Goal: Task Accomplishment & Management: Complete application form

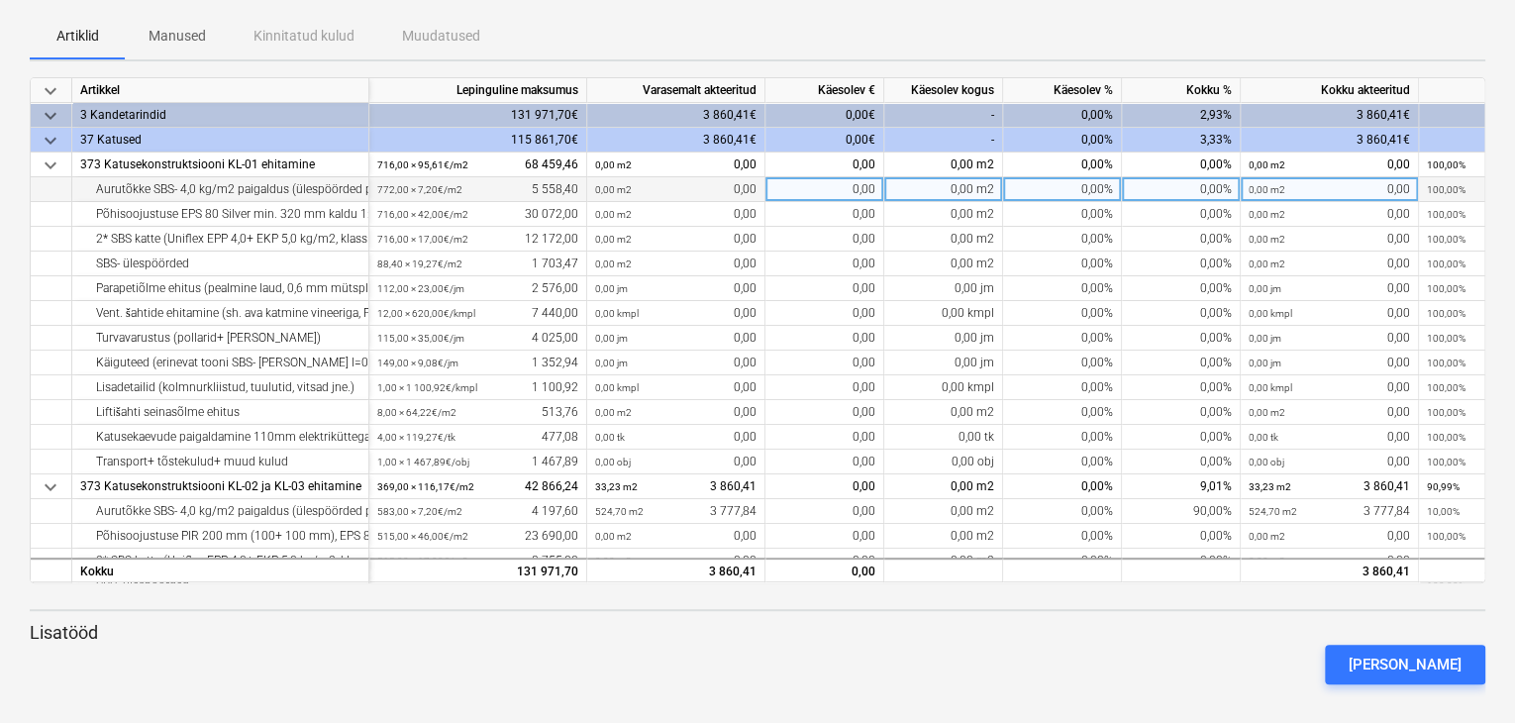
click at [1063, 186] on div "0,00%" at bounding box center [1062, 189] width 119 height 25
type input "80"
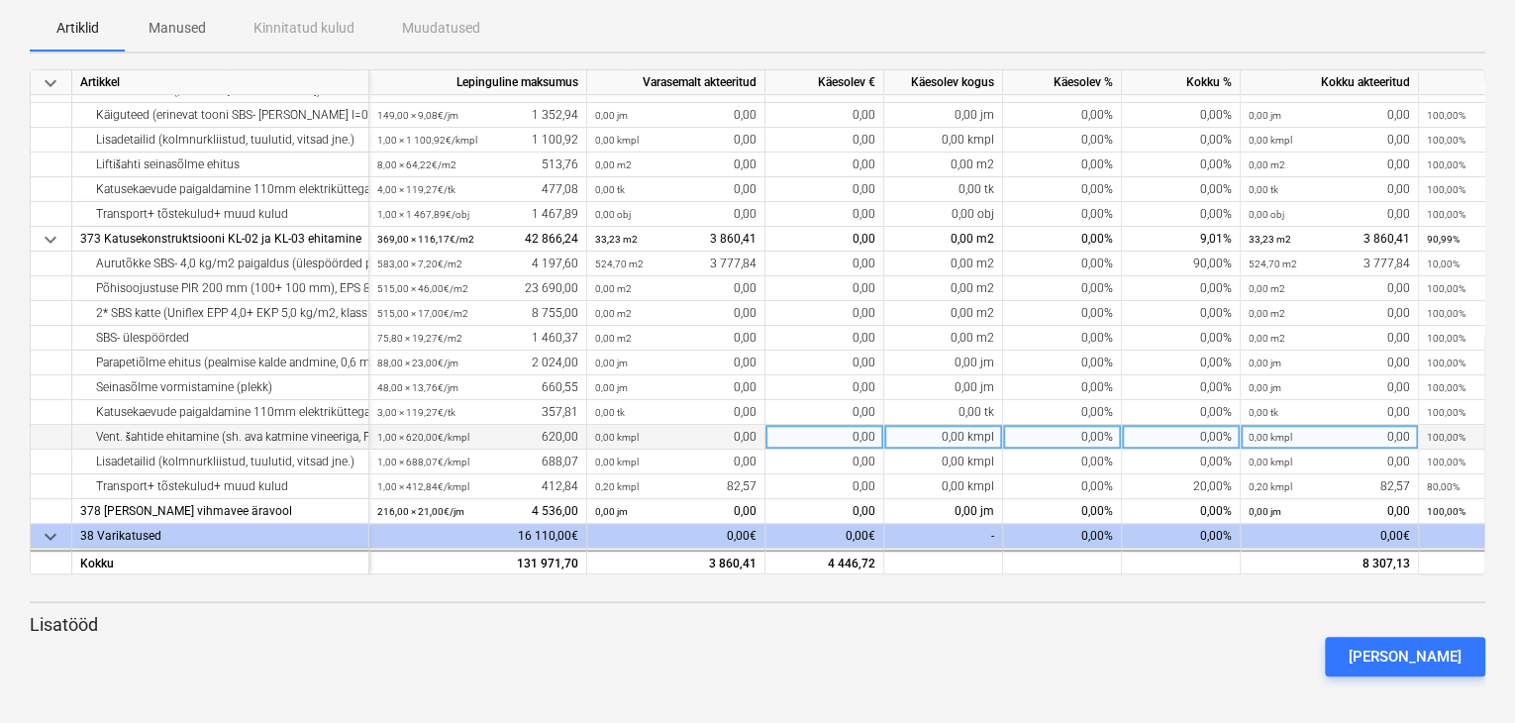
scroll to position [195, 0]
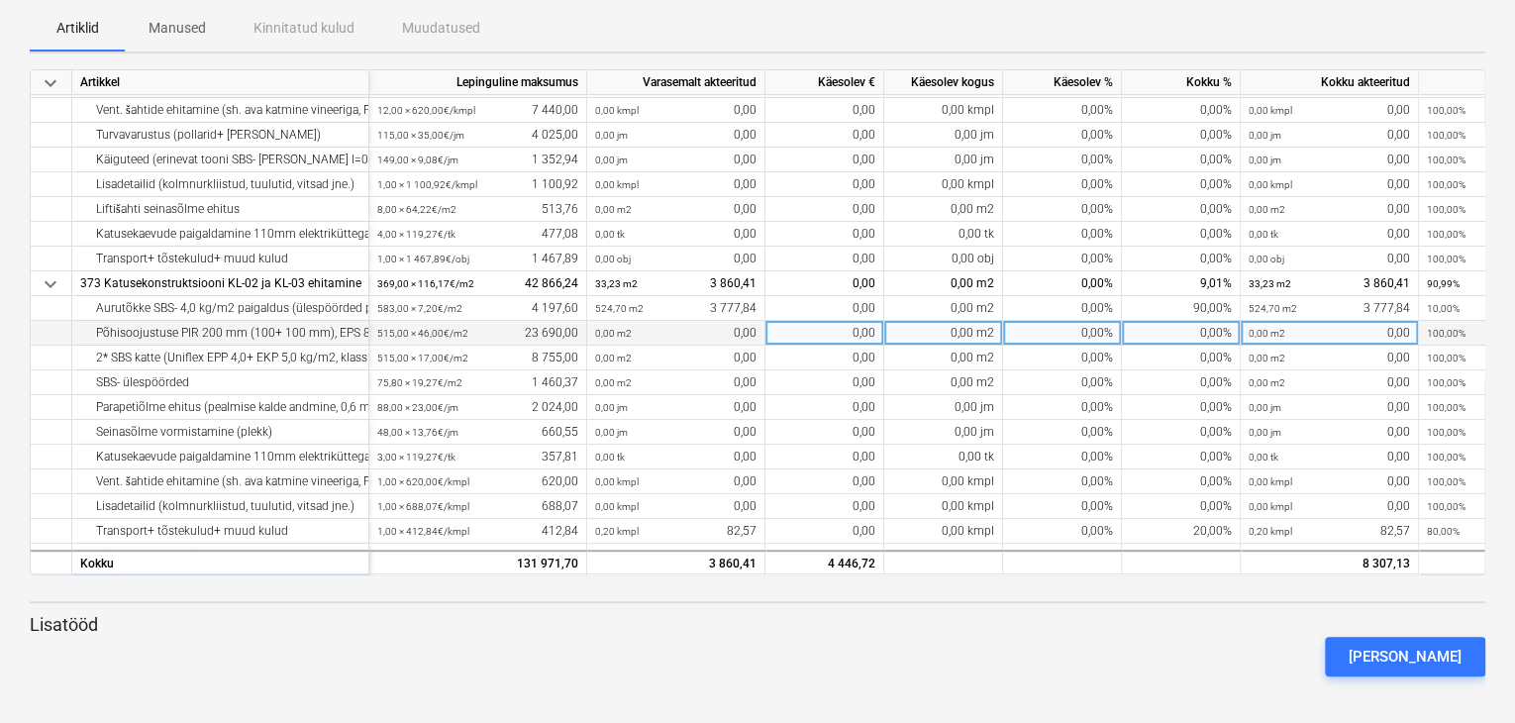
click at [1090, 330] on div "0,00%" at bounding box center [1062, 333] width 119 height 25
type input "50"
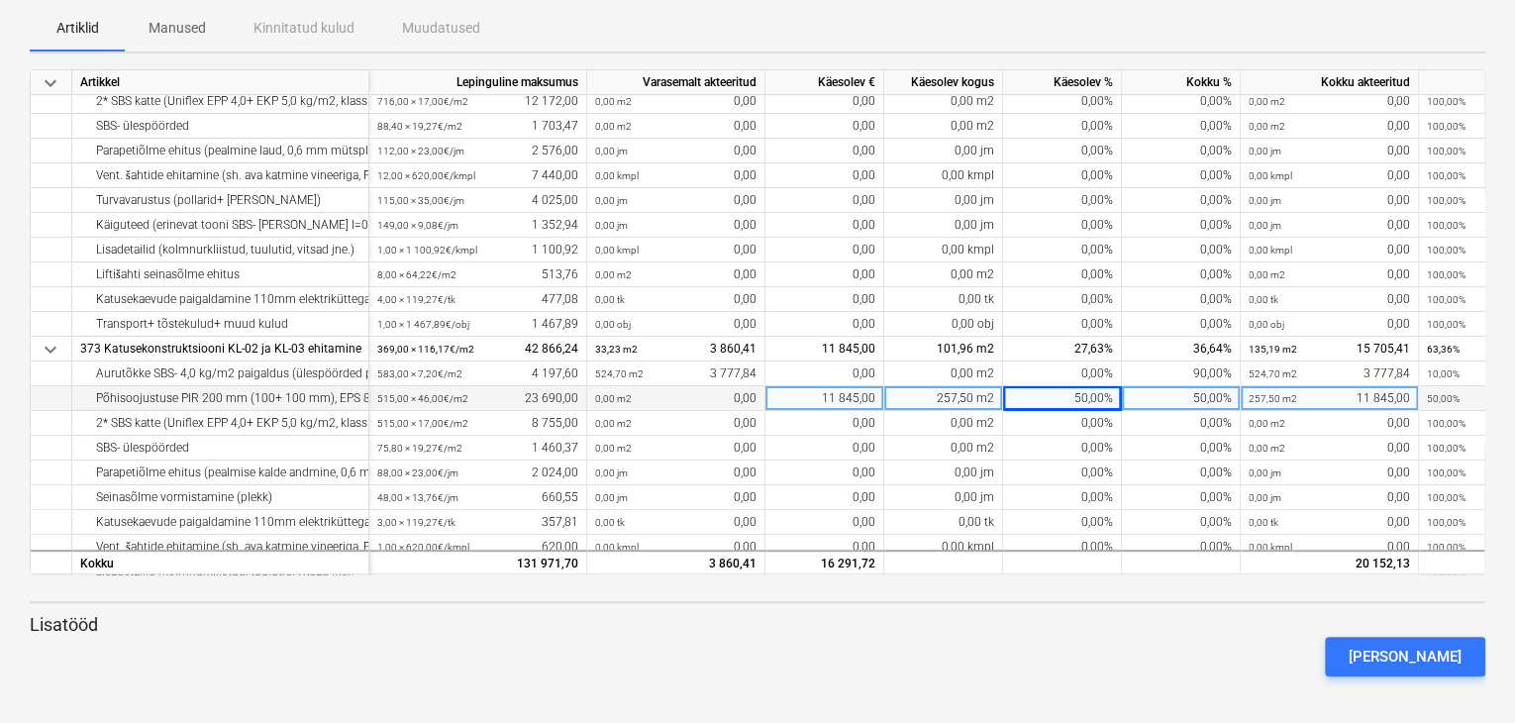
scroll to position [96, 0]
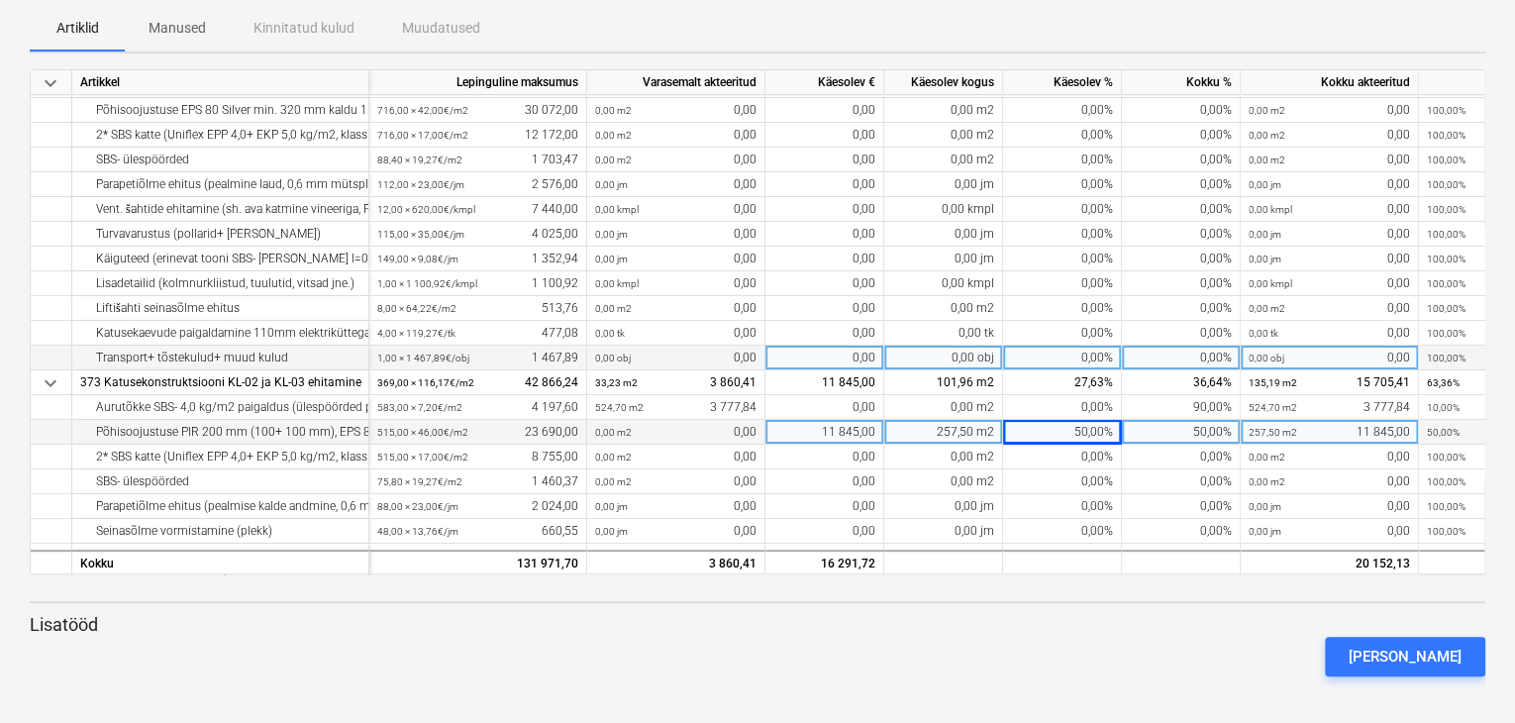
click at [1077, 354] on div "0,00%" at bounding box center [1062, 358] width 119 height 25
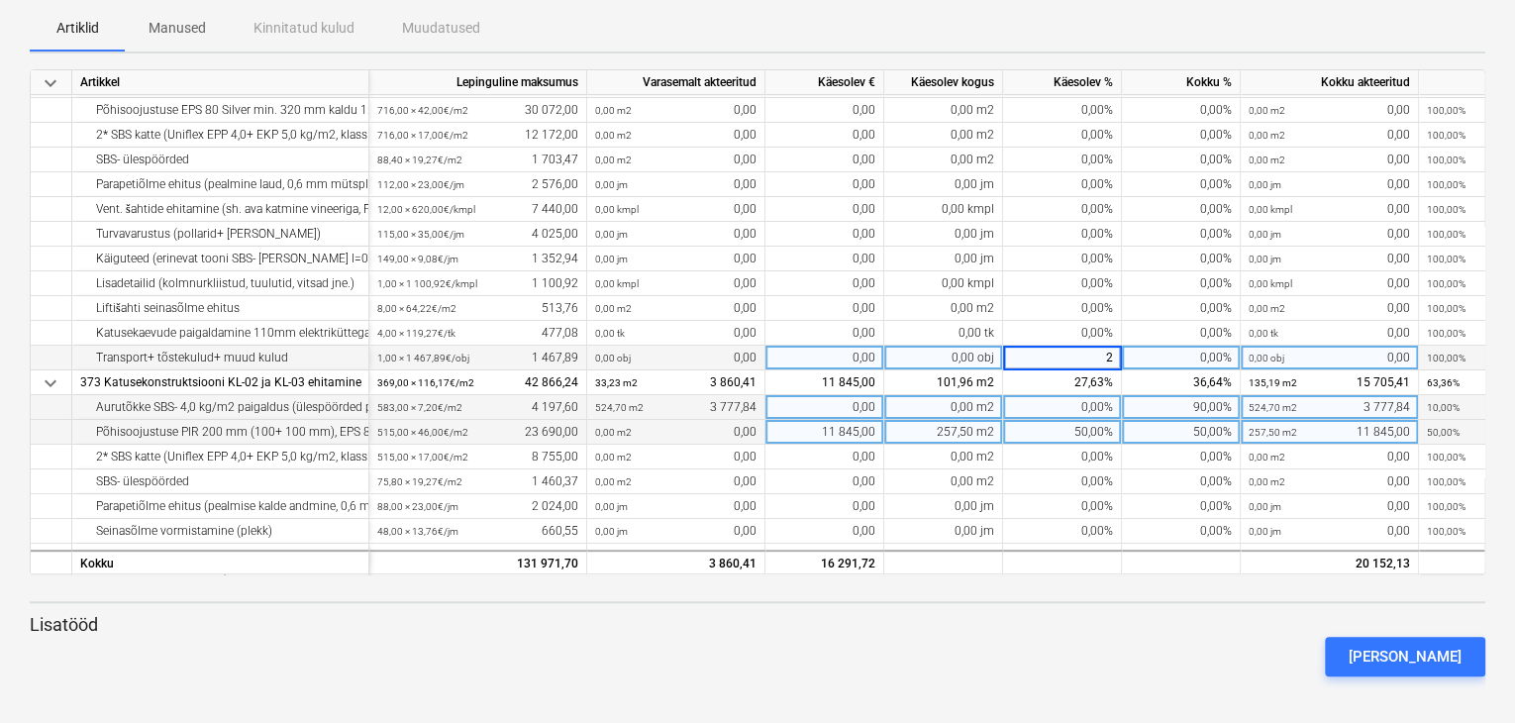
type input "20"
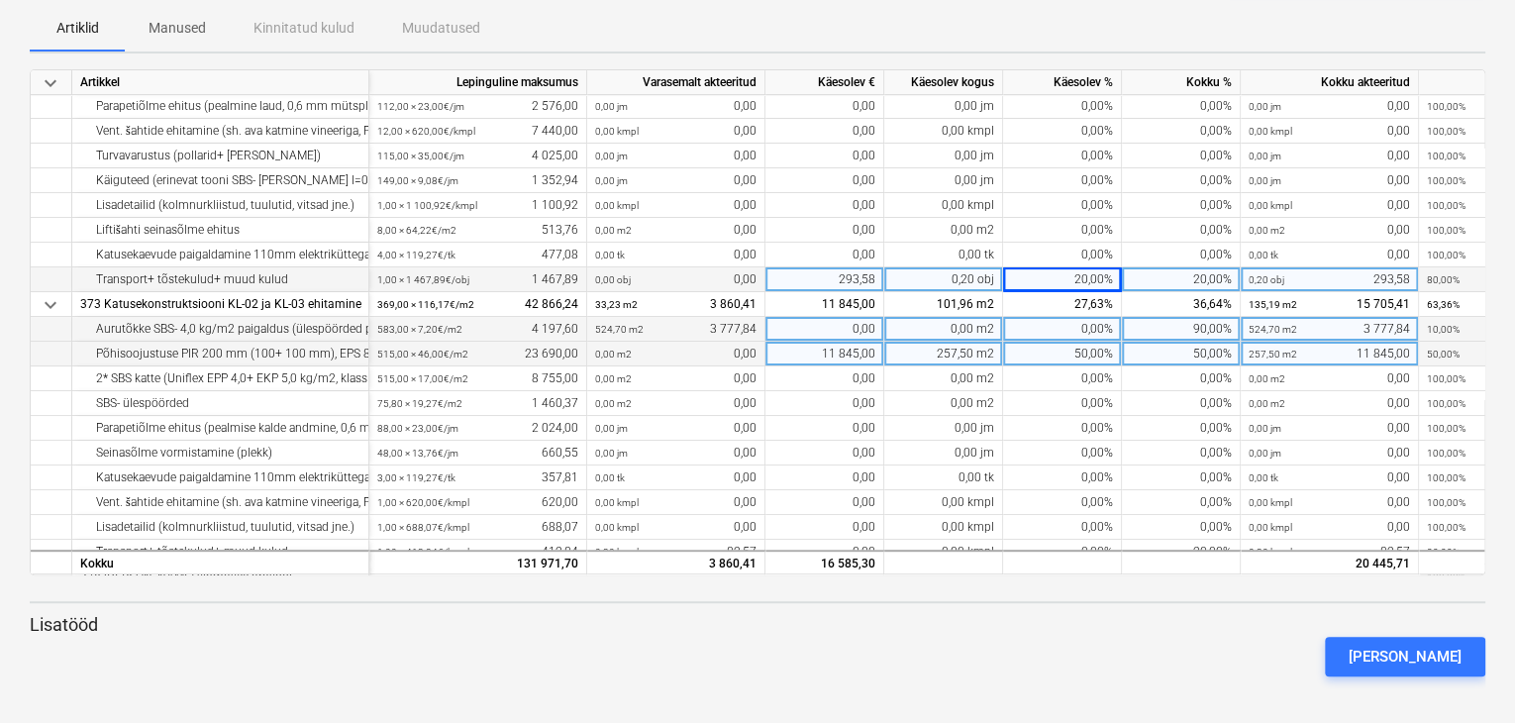
scroll to position [294, 0]
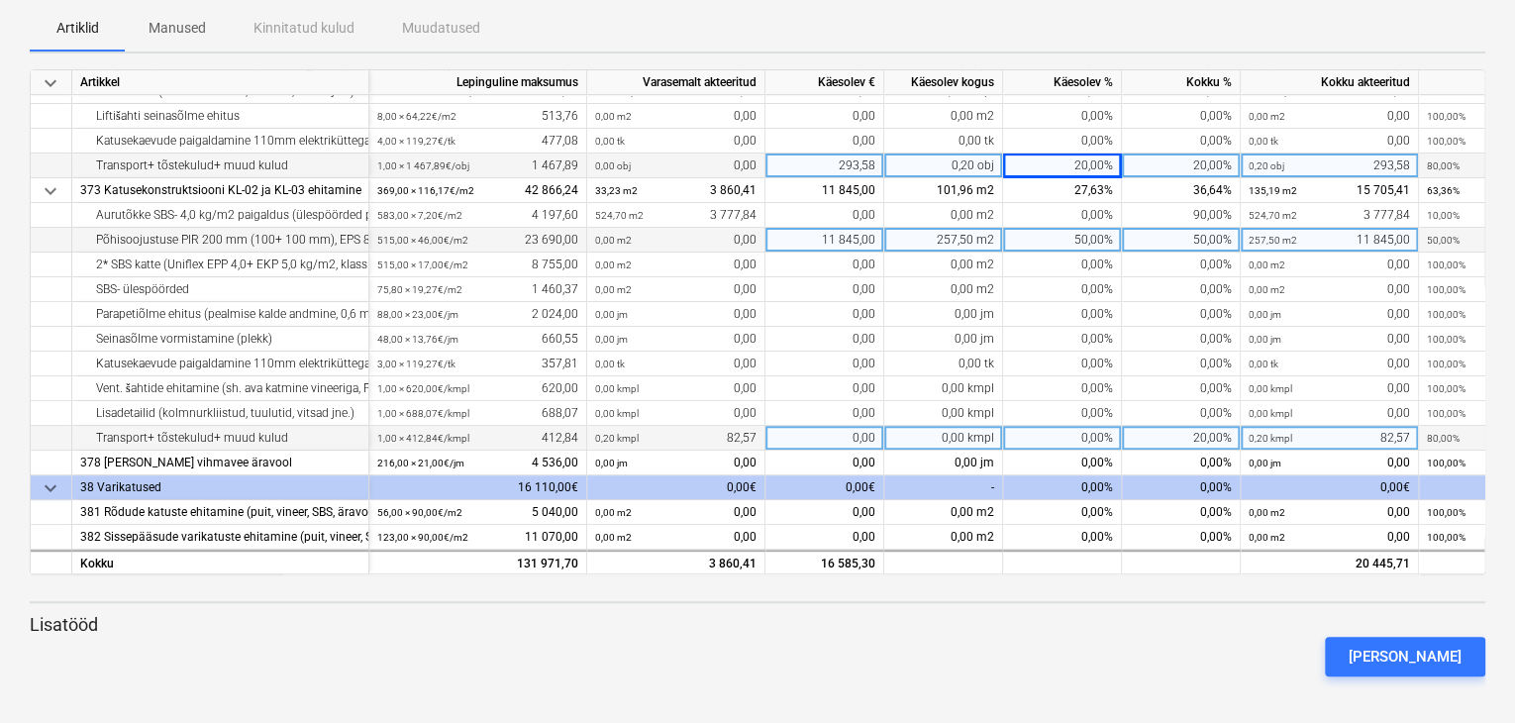
click at [1086, 435] on div "0,00%" at bounding box center [1062, 438] width 119 height 25
type input "20"
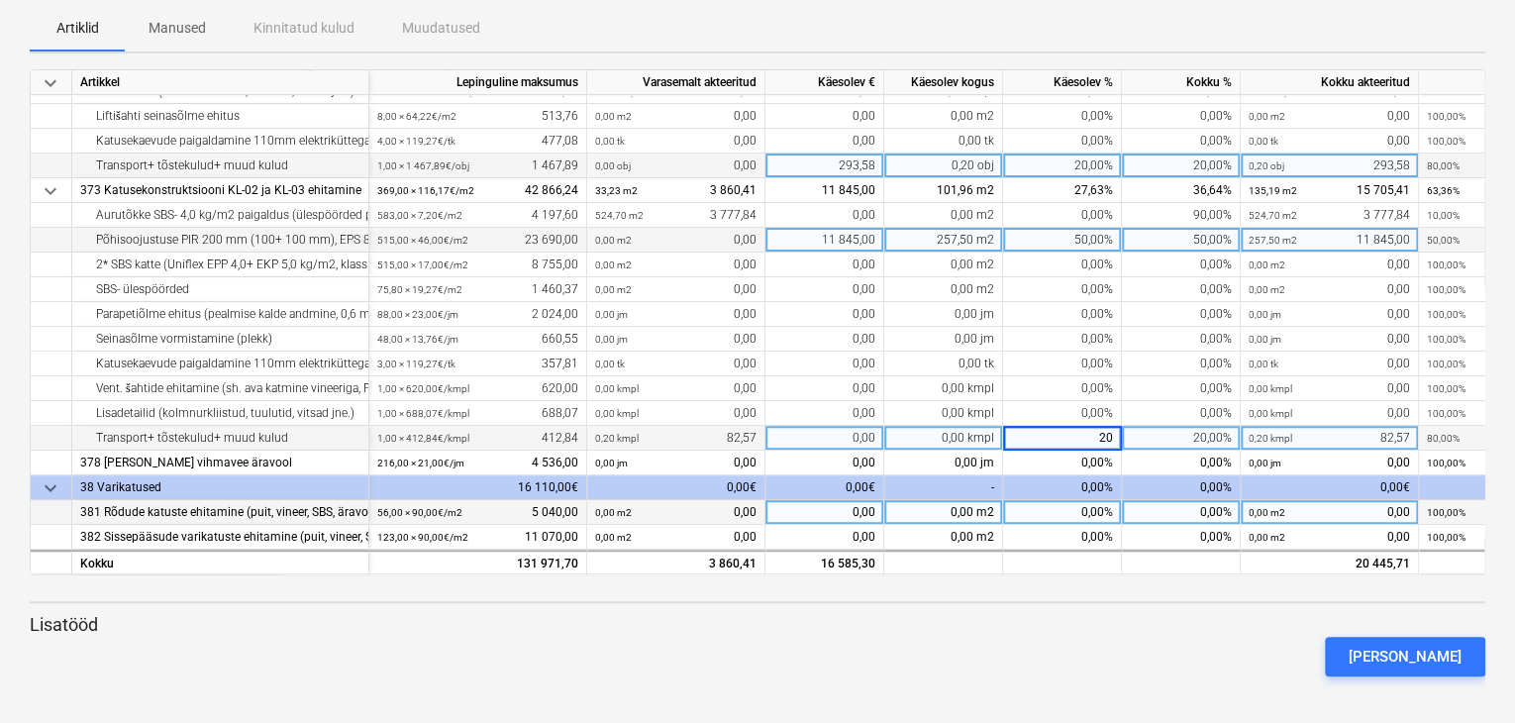
click at [1102, 514] on div "0,00%" at bounding box center [1062, 512] width 119 height 25
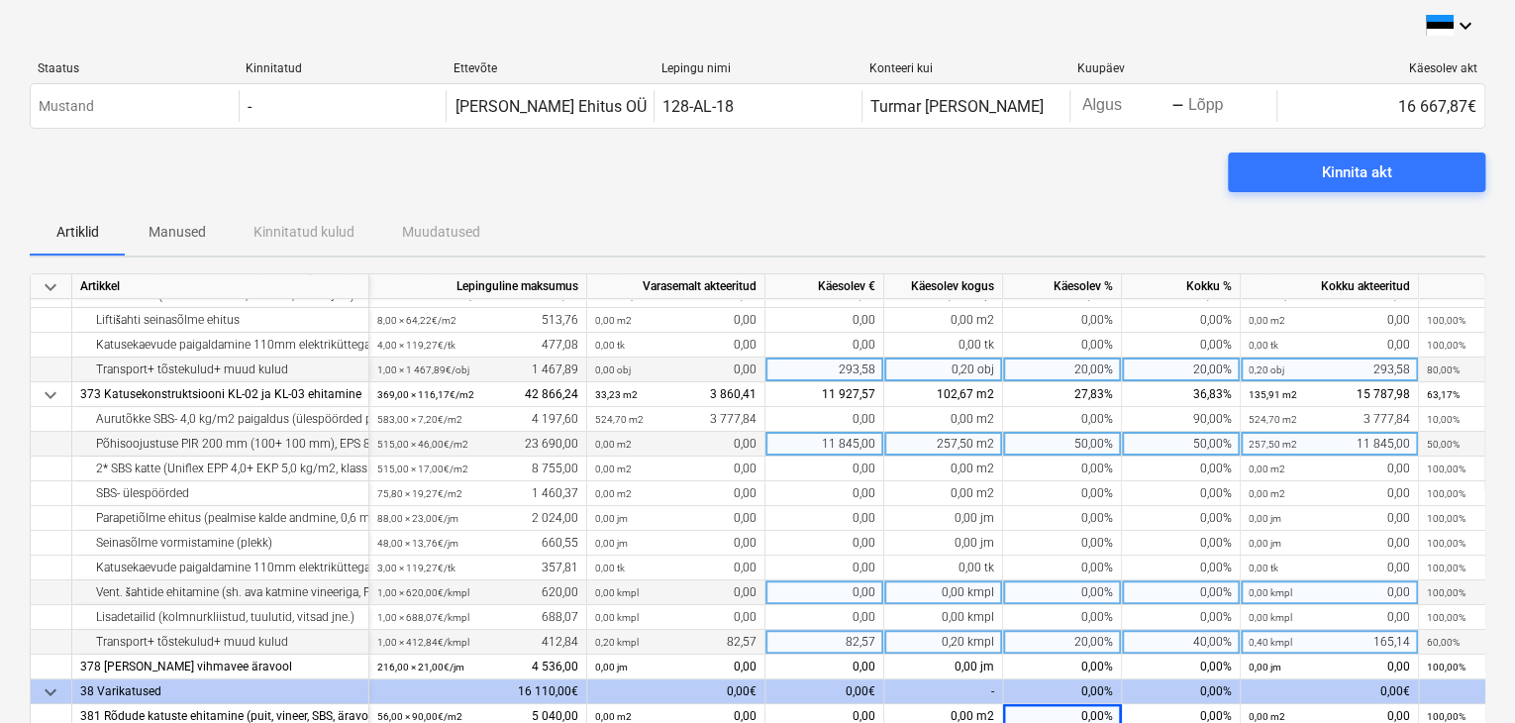
scroll to position [0, 0]
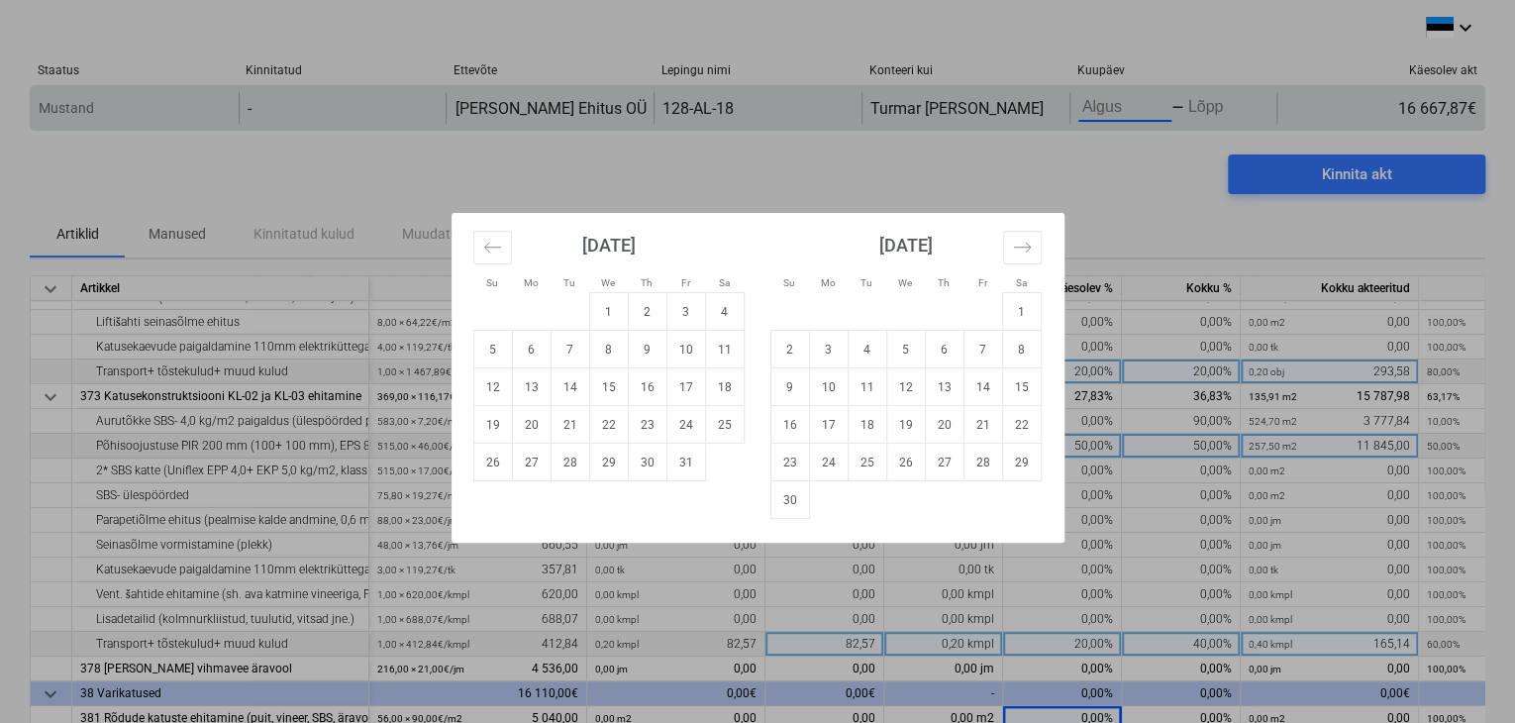
click at [1158, 112] on body "keyboard_arrow_down Staatus Kinnitatud Ettevõte Lepingu nimi Konteeri kui Kuupä…" at bounding box center [757, 361] width 1515 height 723
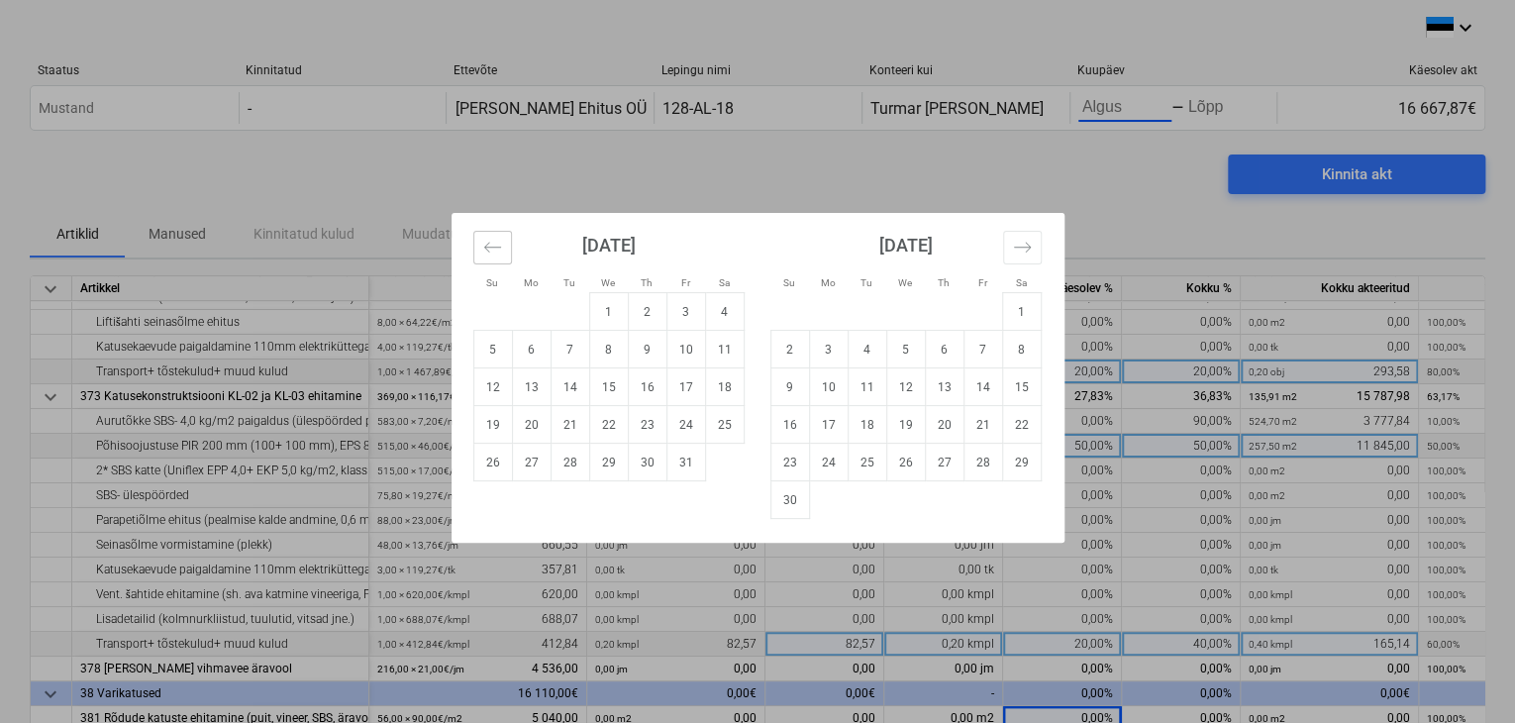
click at [490, 248] on icon "Move backward to switch to the previous month." at bounding box center [492, 247] width 19 height 19
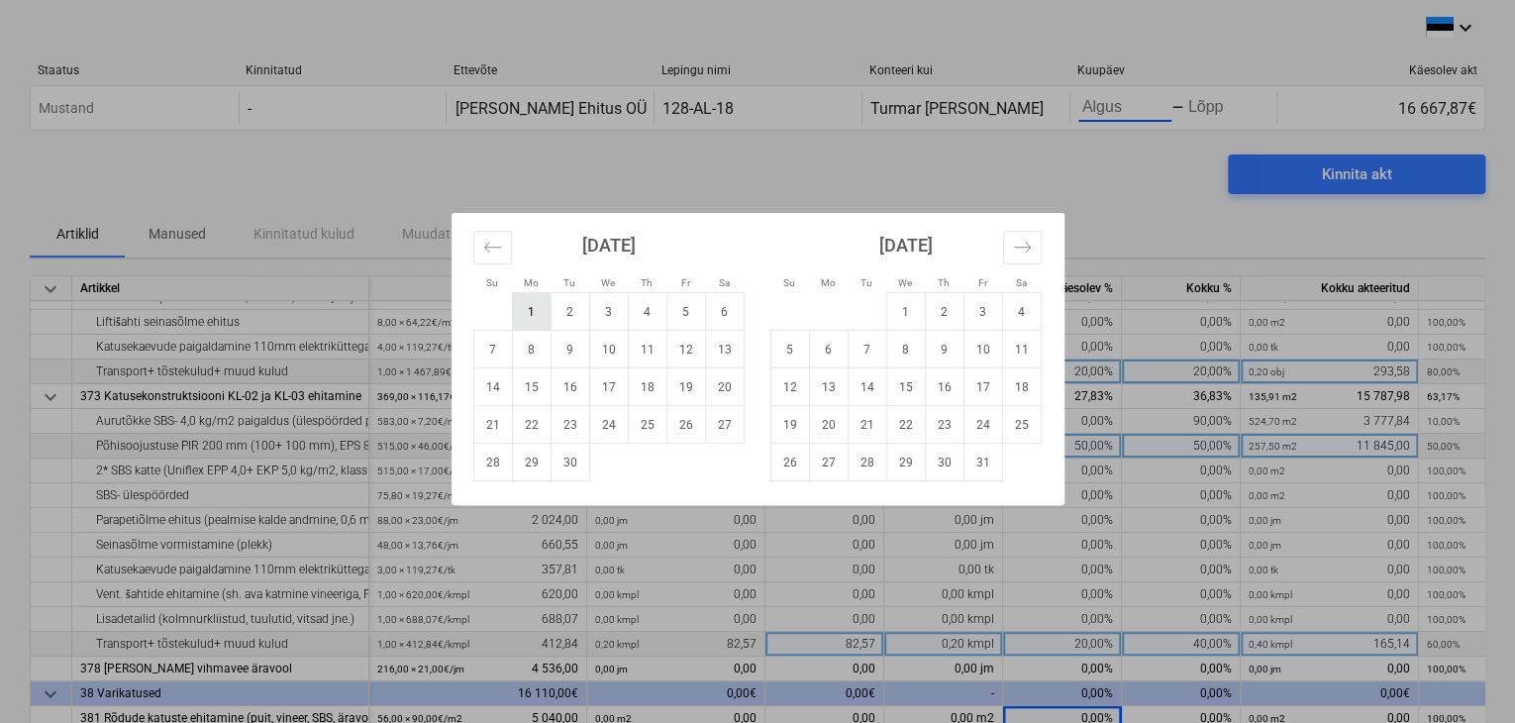
click at [519, 314] on td "1" at bounding box center [531, 312] width 39 height 38
type input "[DATE]"
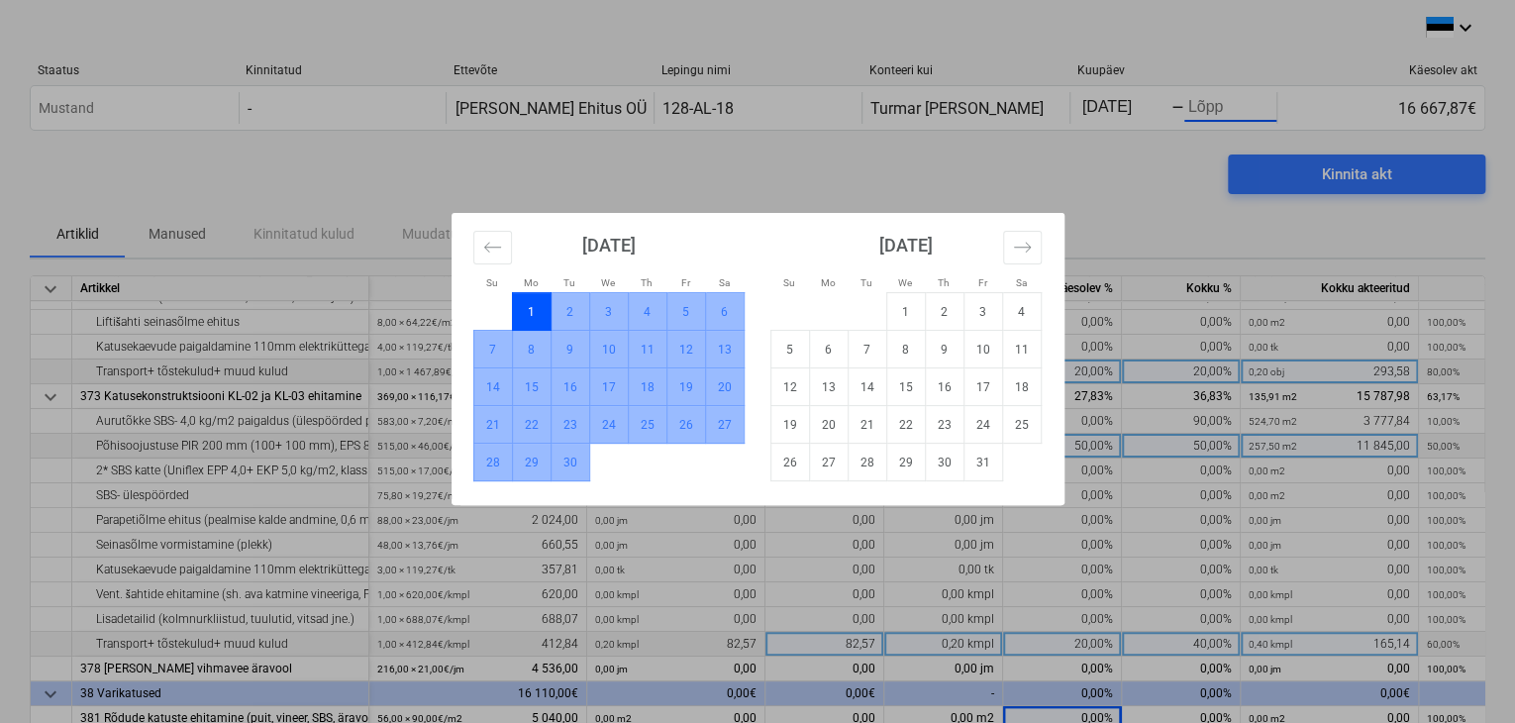
click at [573, 466] on td "30" at bounding box center [570, 463] width 39 height 38
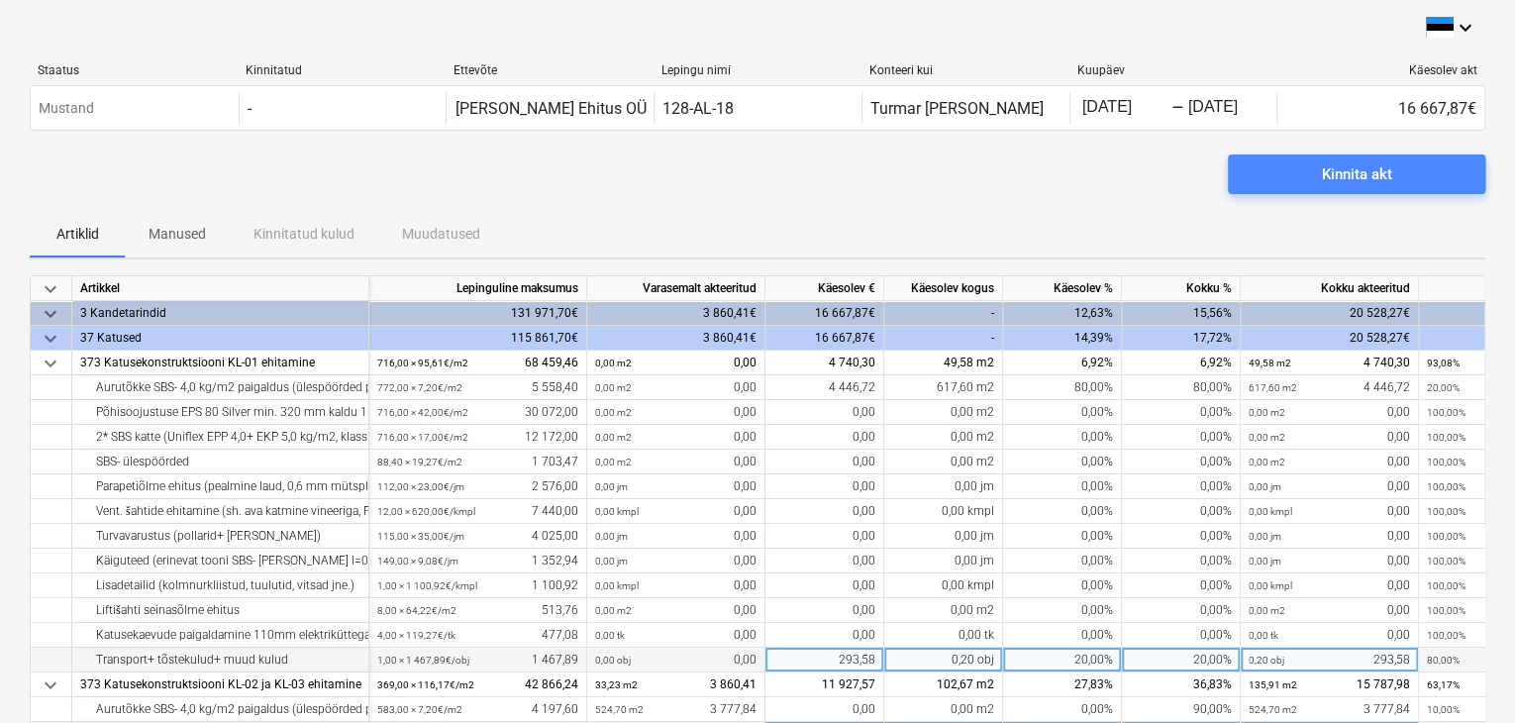
click at [1366, 171] on div "Kinnita akt" at bounding box center [1357, 174] width 70 height 26
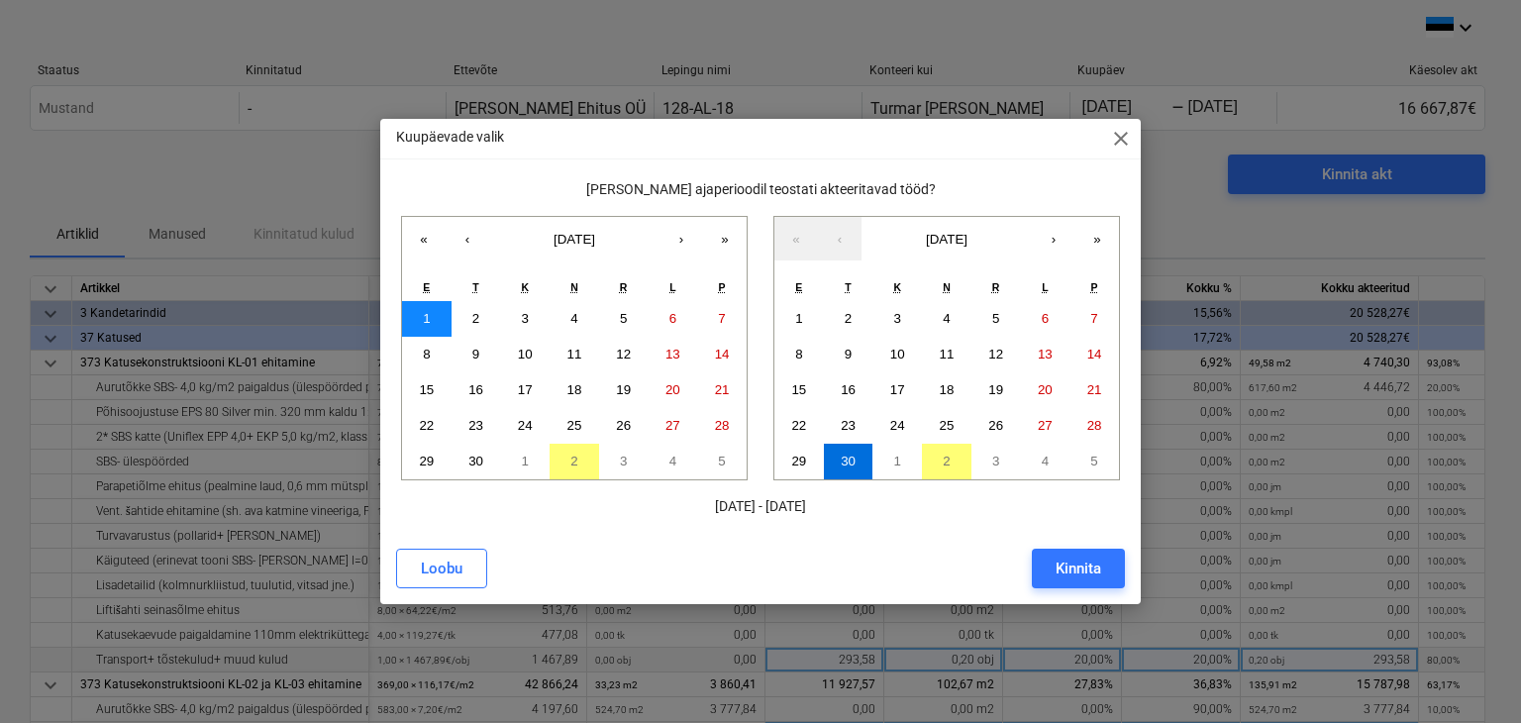
click at [424, 314] on abbr "1" at bounding box center [426, 318] width 7 height 15
click at [484, 459] on button "30" at bounding box center [477, 462] width 50 height 36
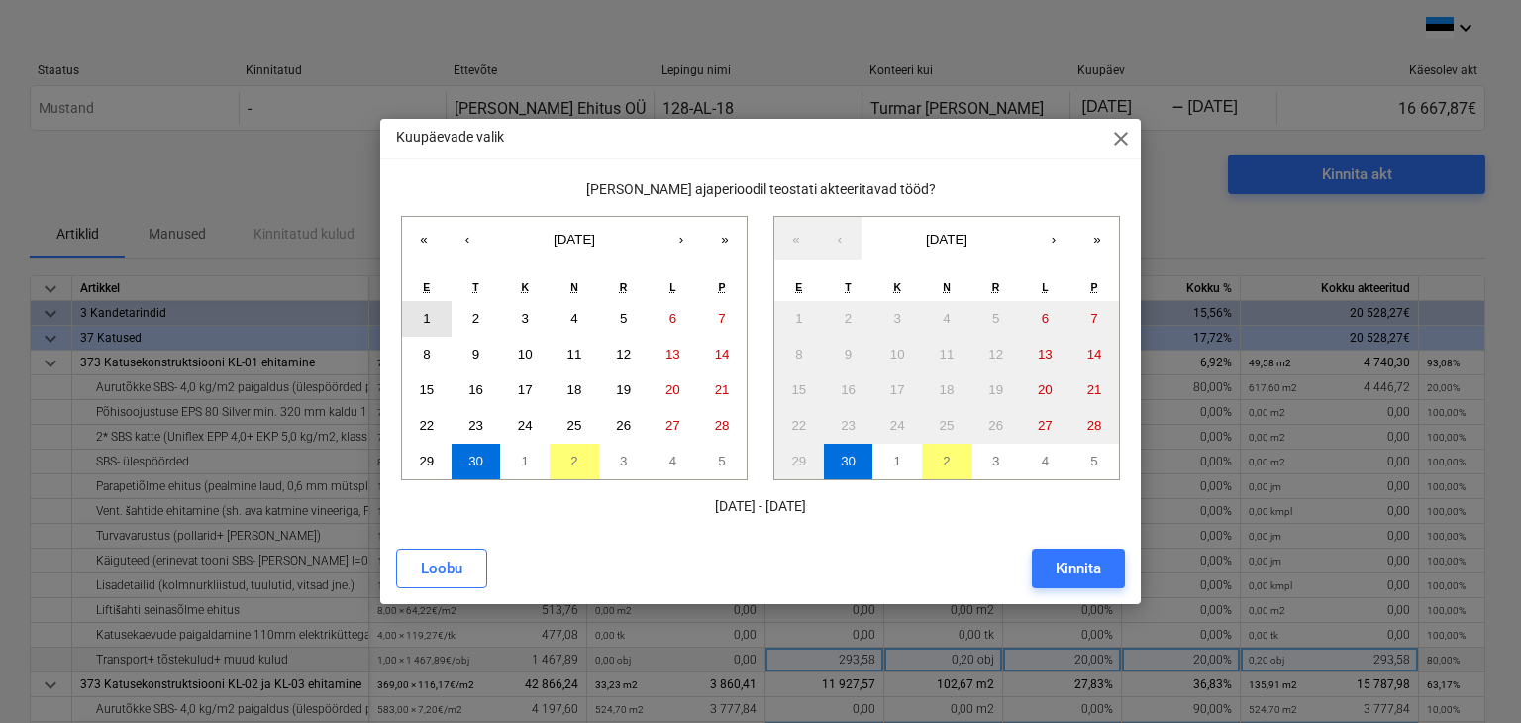
click at [430, 310] on button "1" at bounding box center [427, 319] width 50 height 36
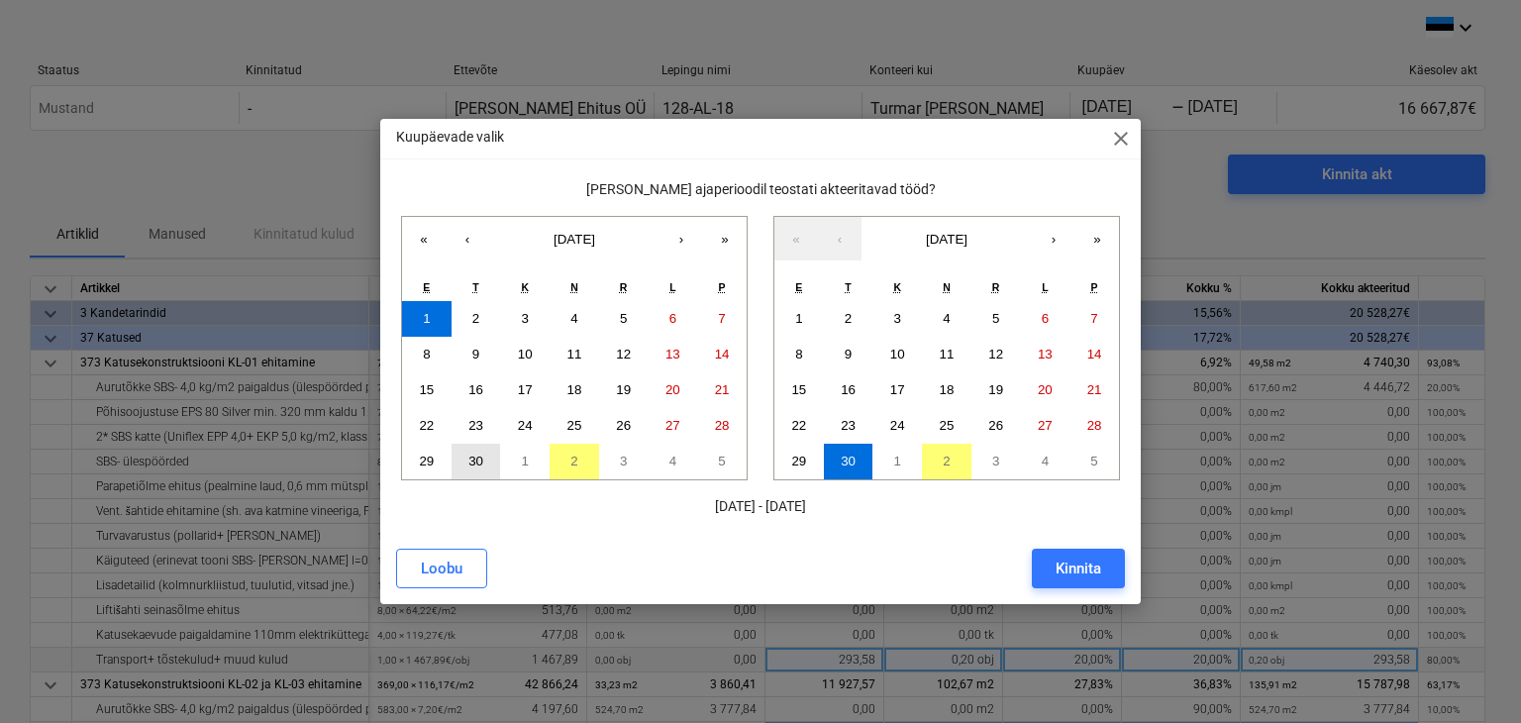
click at [470, 459] on abbr "30" at bounding box center [475, 461] width 15 height 15
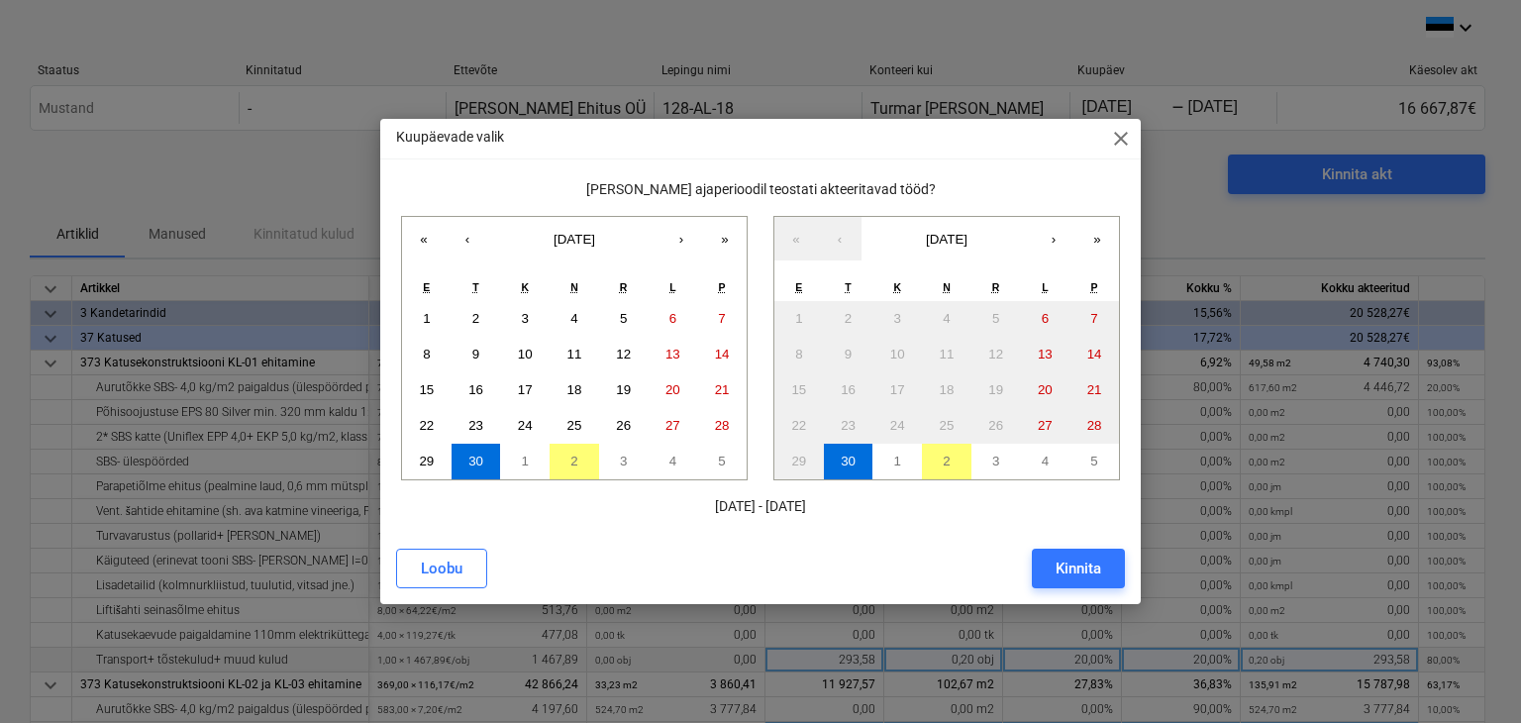
click at [474, 290] on abbr "T" at bounding box center [475, 287] width 6 height 12
click at [416, 322] on button "1" at bounding box center [427, 319] width 50 height 36
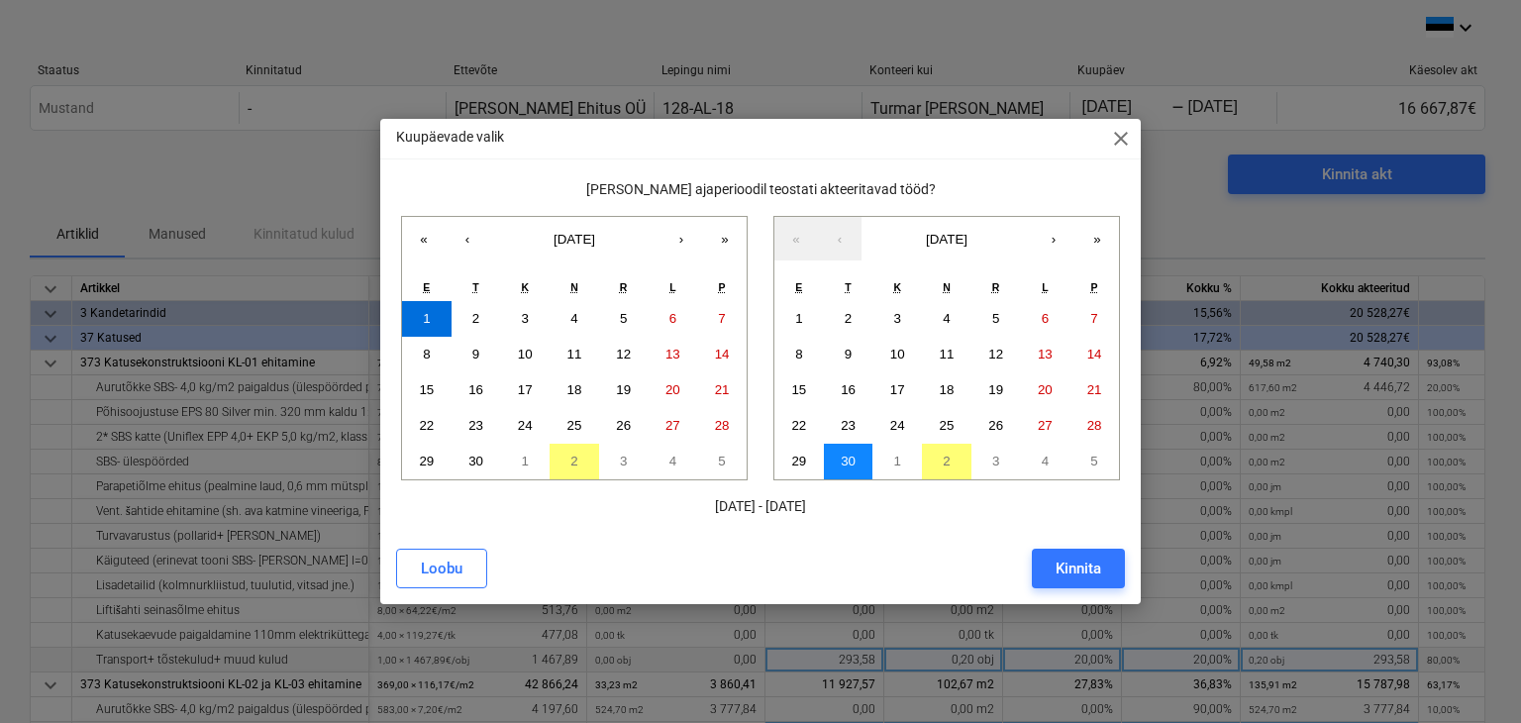
click at [856, 462] on button "30" at bounding box center [849, 462] width 50 height 36
click at [1076, 574] on div "Kinnita" at bounding box center [1079, 569] width 46 height 26
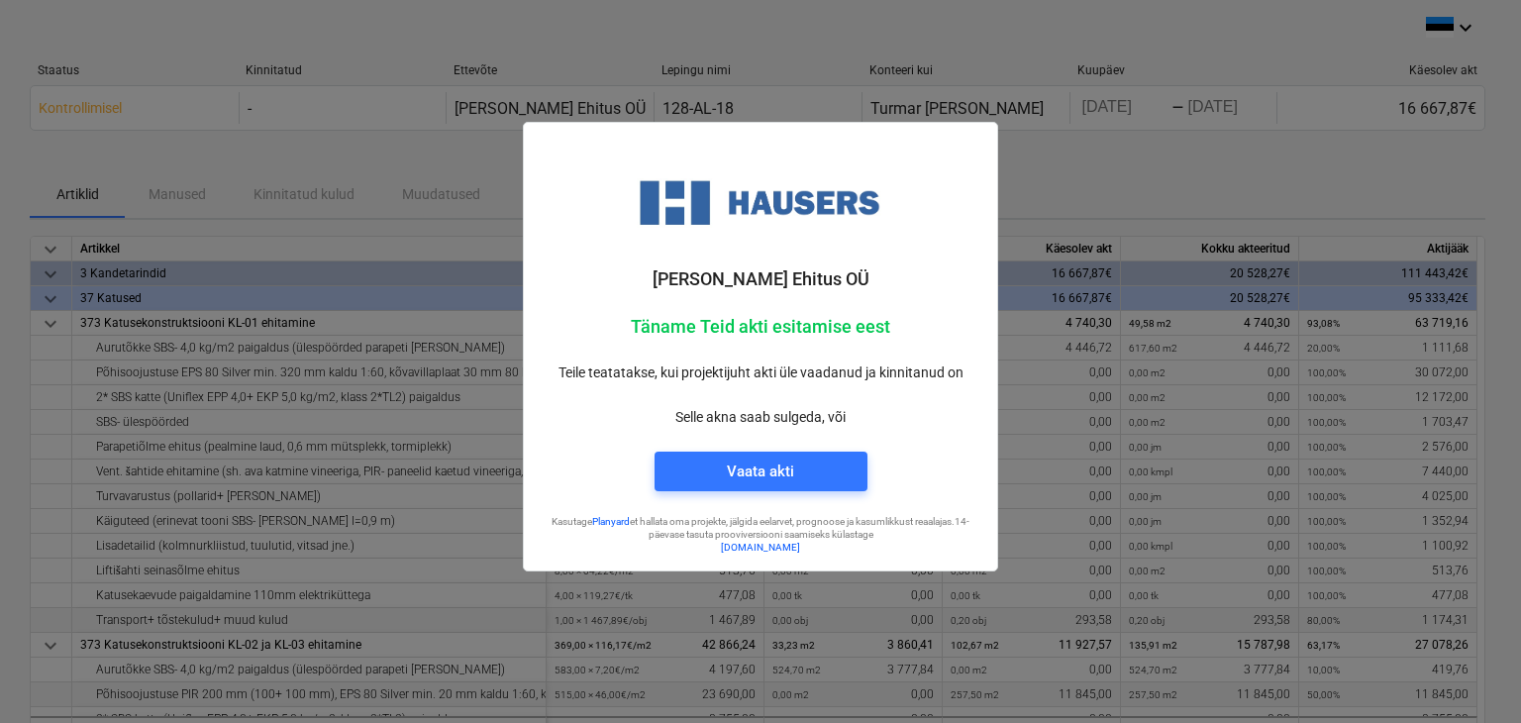
click at [979, 408] on p "Selle akna saab sulgeda, või" at bounding box center [761, 417] width 442 height 21
click at [1121, 156] on div at bounding box center [760, 361] width 1521 height 723
